Goal: Go to known website: Go to known website

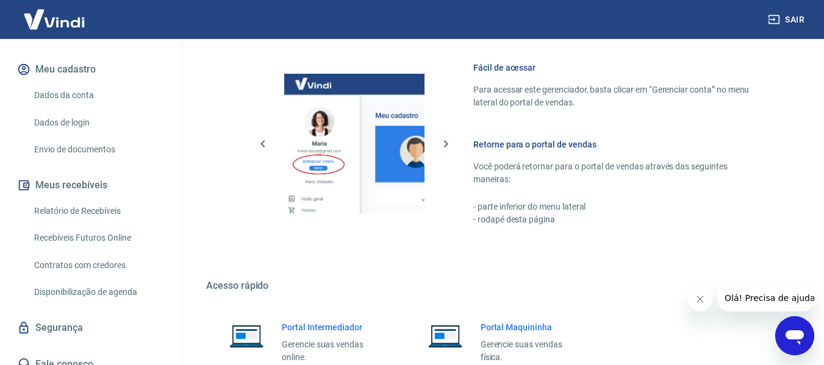
scroll to position [912, 0]
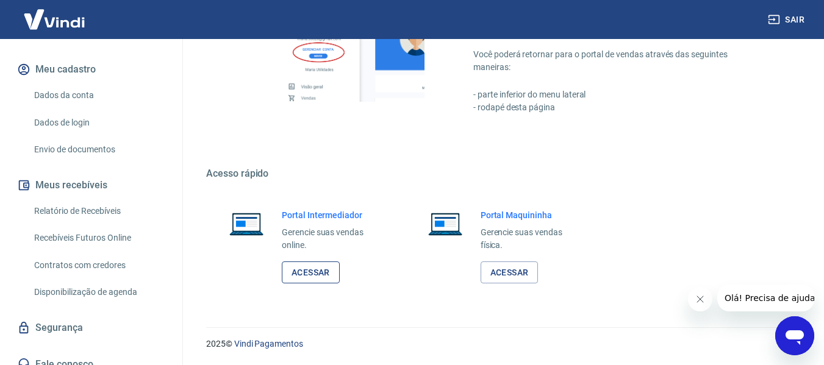
click at [323, 282] on link "Acessar" at bounding box center [311, 273] width 58 height 23
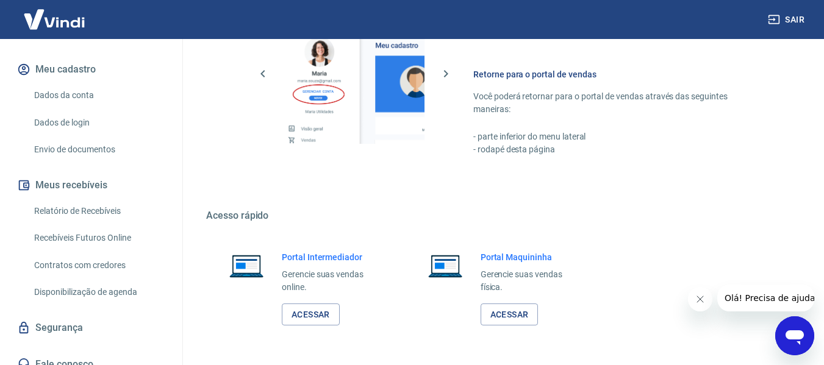
scroll to position [868, 0]
